Goal: Transaction & Acquisition: Purchase product/service

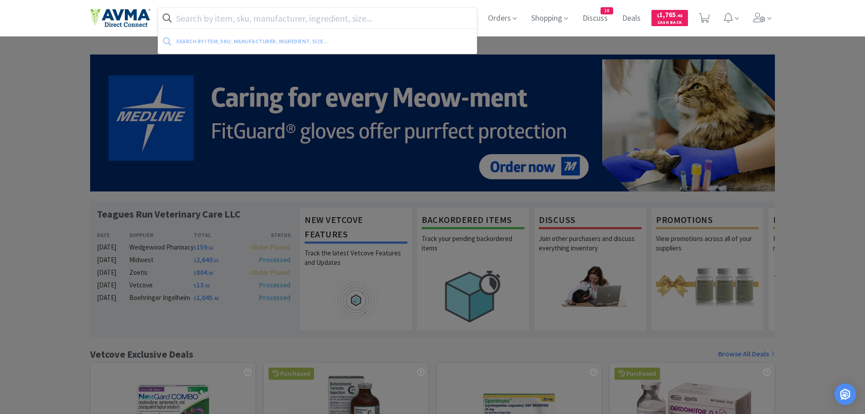
click at [181, 18] on input "text" at bounding box center [317, 18] width 319 height 21
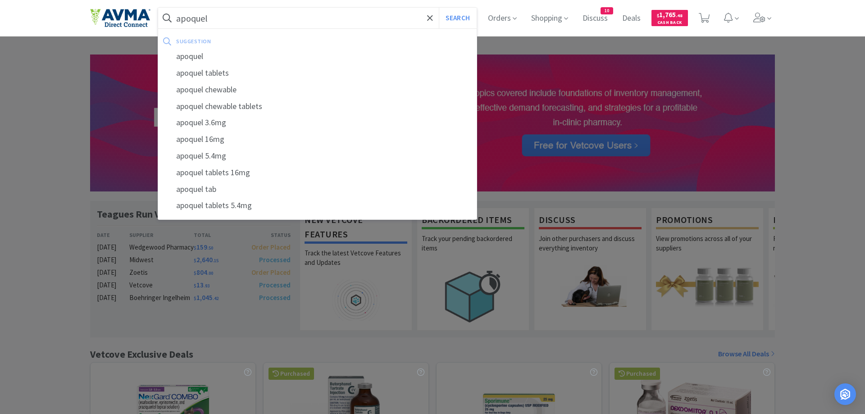
type input "apoquel"
click at [439, 8] on button "Search" at bounding box center [457, 18] width 37 height 21
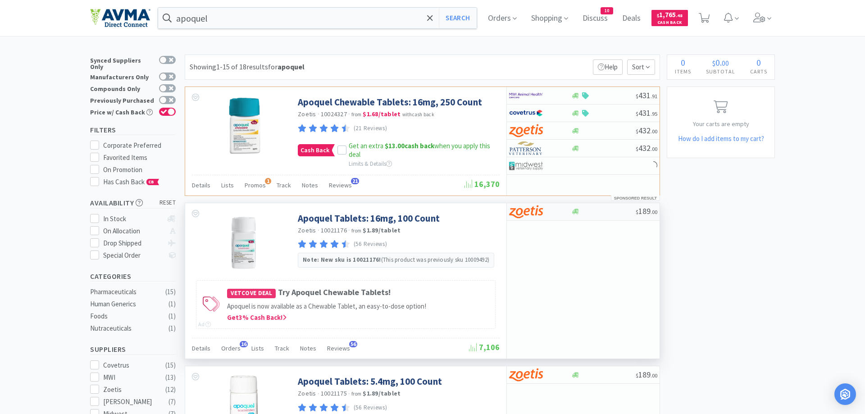
click at [536, 210] on img at bounding box center [526, 212] width 34 height 14
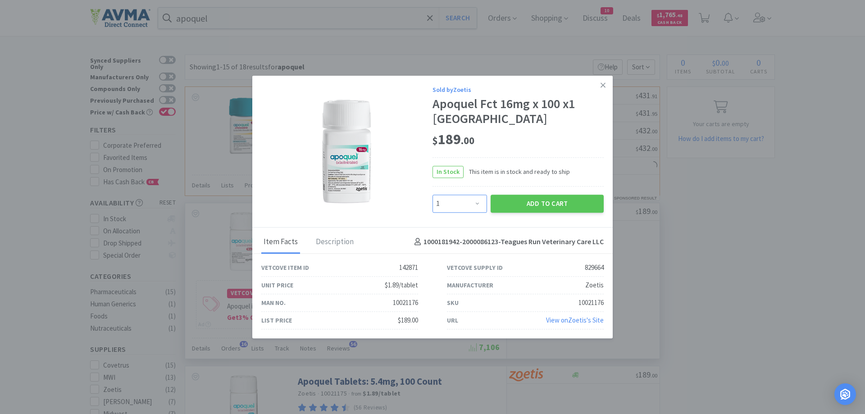
click at [433, 195] on select "Enter Quantity 1 2 3 4 5 6 7 8 9 10 11 12 13 14 15 16 17 18 19 20 Enter Quantity" at bounding box center [460, 204] width 55 height 18
select select "3"
click option "3" at bounding box center [0, 0] width 0 height 0
click at [522, 196] on button "Add to Cart" at bounding box center [547, 204] width 113 height 18
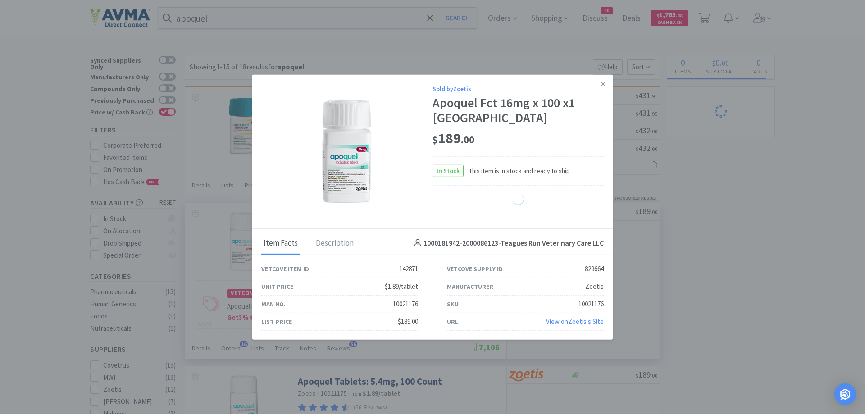
select select "1"
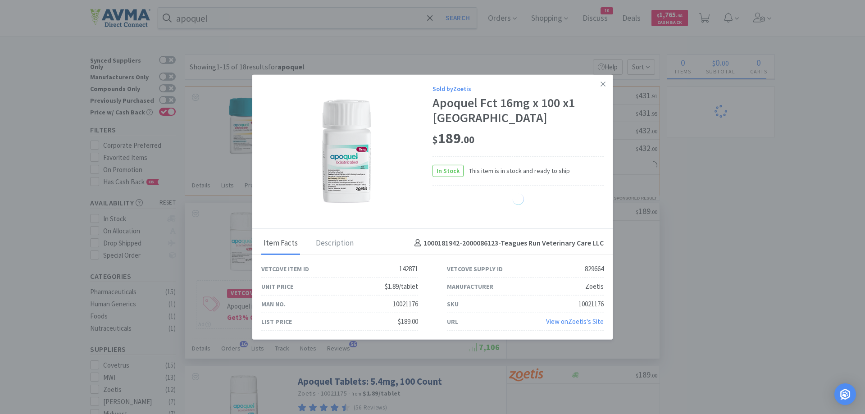
select select "1"
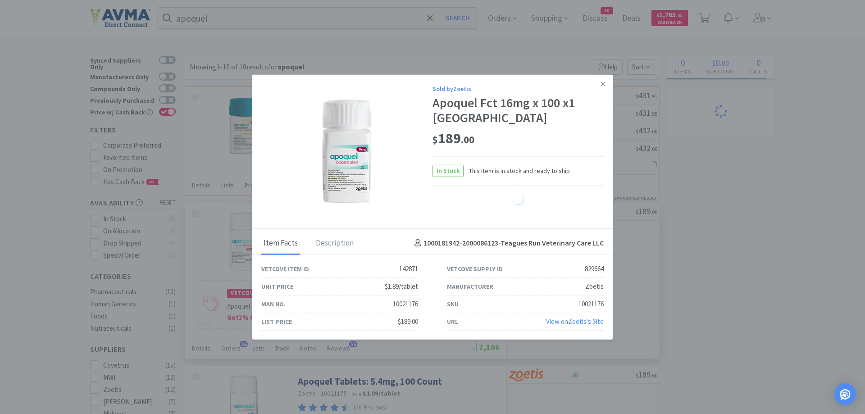
select select "1"
select select "3"
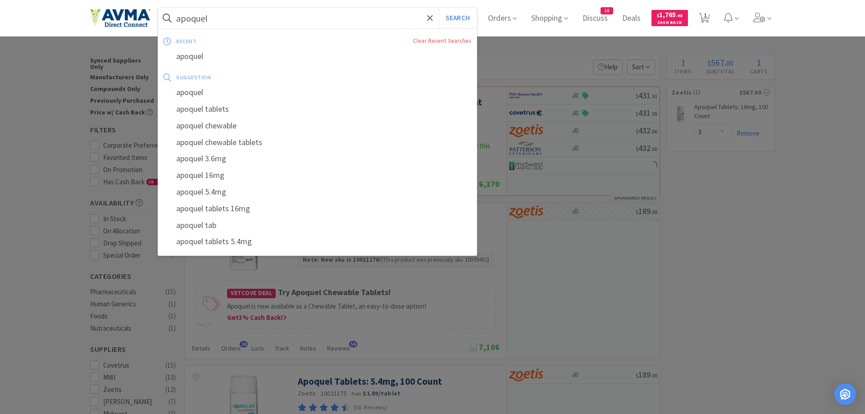
click at [221, 19] on input "apoquel" at bounding box center [317, 18] width 319 height 21
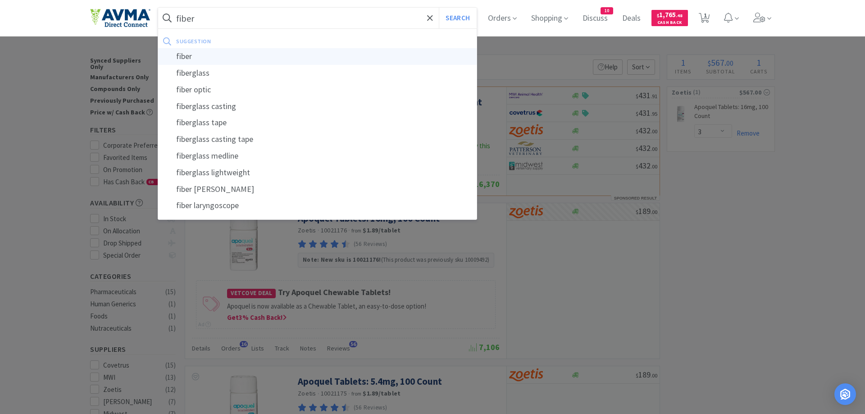
type input "fiber"
click at [194, 59] on div "fiber" at bounding box center [317, 56] width 319 height 17
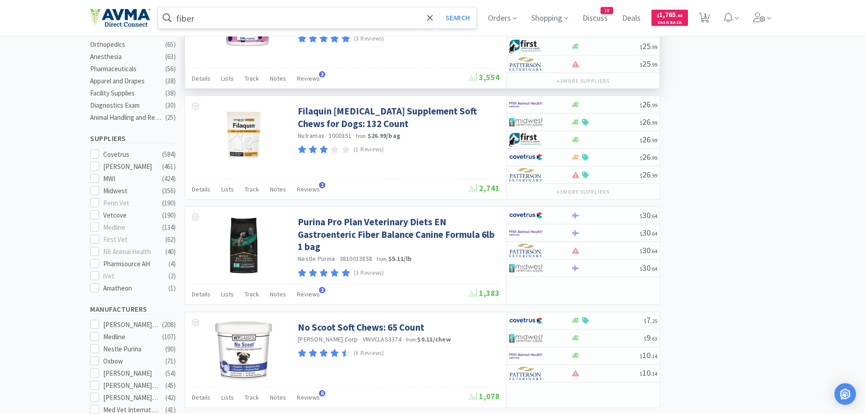
scroll to position [230, 0]
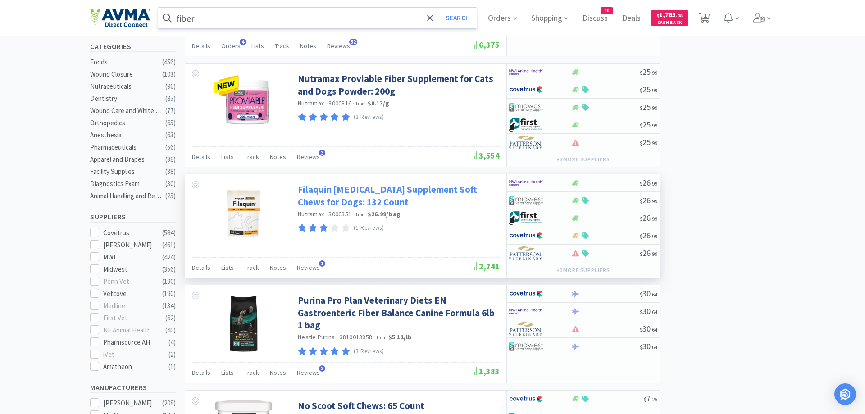
click at [346, 190] on link "Filaquin [MEDICAL_DATA] Supplement Soft Chews for Dogs: 132 Count" at bounding box center [398, 195] width 200 height 25
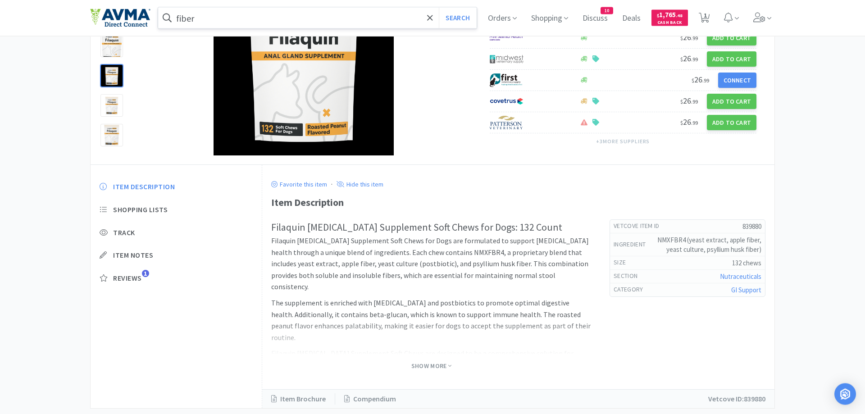
scroll to position [136, 0]
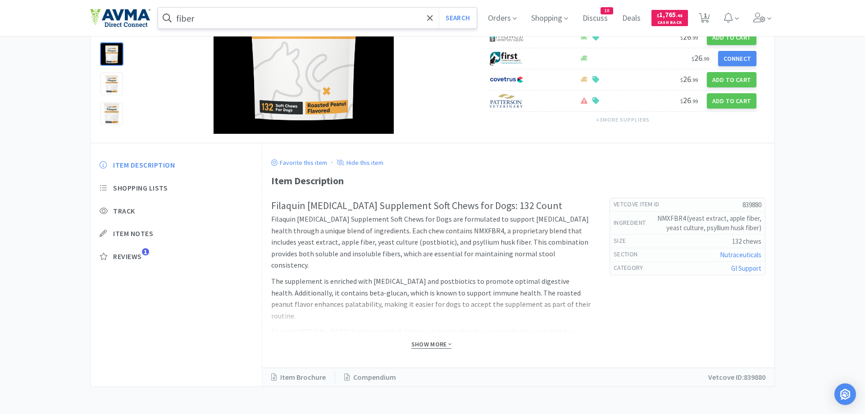
click at [438, 343] on span "Show More" at bounding box center [432, 344] width 40 height 9
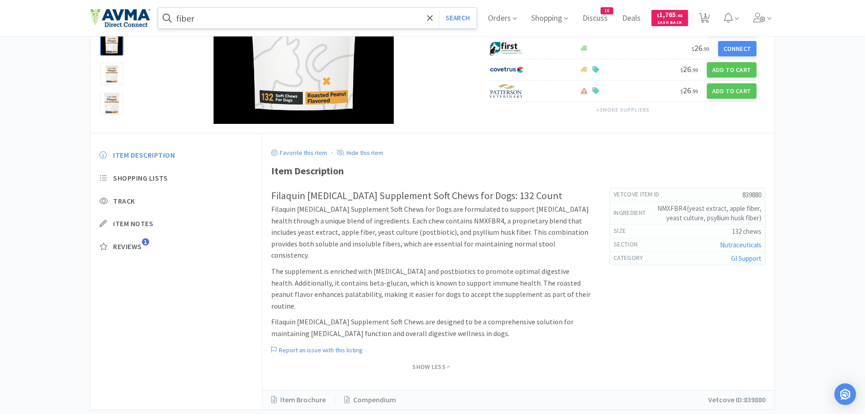
scroll to position [0, 0]
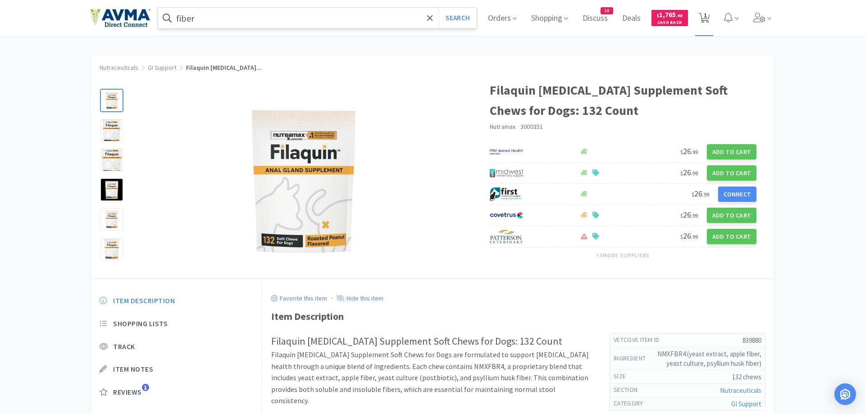
click at [705, 19] on span "1" at bounding box center [705, 15] width 3 height 36
select select "3"
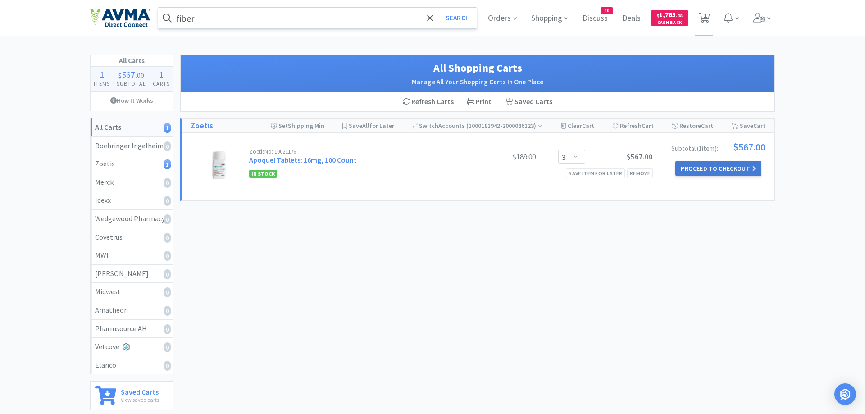
click at [706, 170] on button "Proceed to Checkout" at bounding box center [719, 168] width 86 height 15
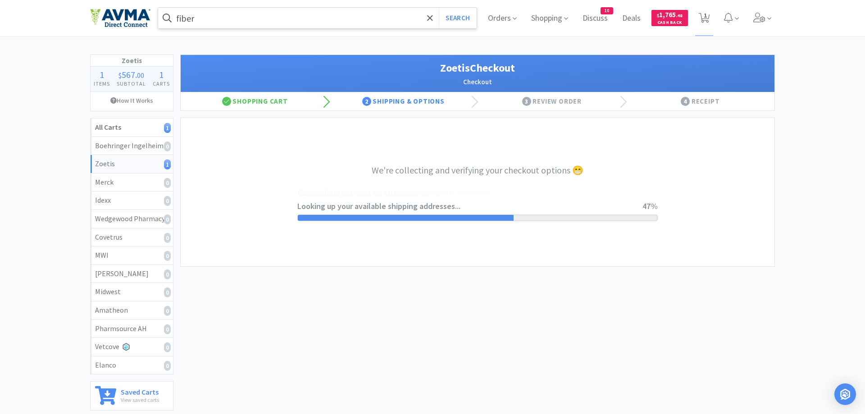
select select "invoice"
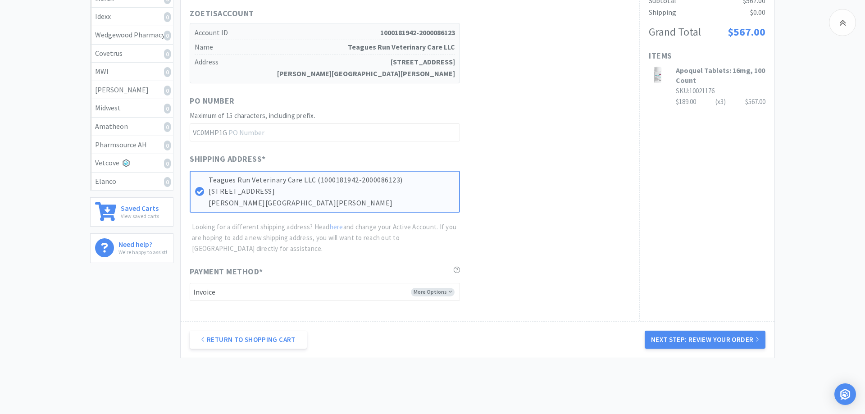
drag, startPoint x: 691, startPoint y: 340, endPoint x: 683, endPoint y: 328, distance: 14.8
click at [690, 339] on button "Next Step: Review Your Order" at bounding box center [705, 340] width 121 height 18
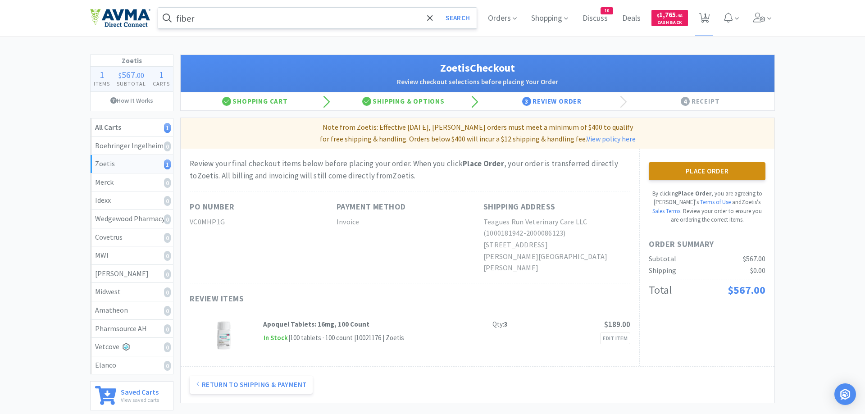
click at [682, 163] on div "Place Order By clicking Place Order , you are agreeing to Vetcove's Terms of Us…" at bounding box center [707, 258] width 135 height 218
click at [682, 172] on button "Place Order" at bounding box center [707, 171] width 117 height 18
